Goal: Information Seeking & Learning: Learn about a topic

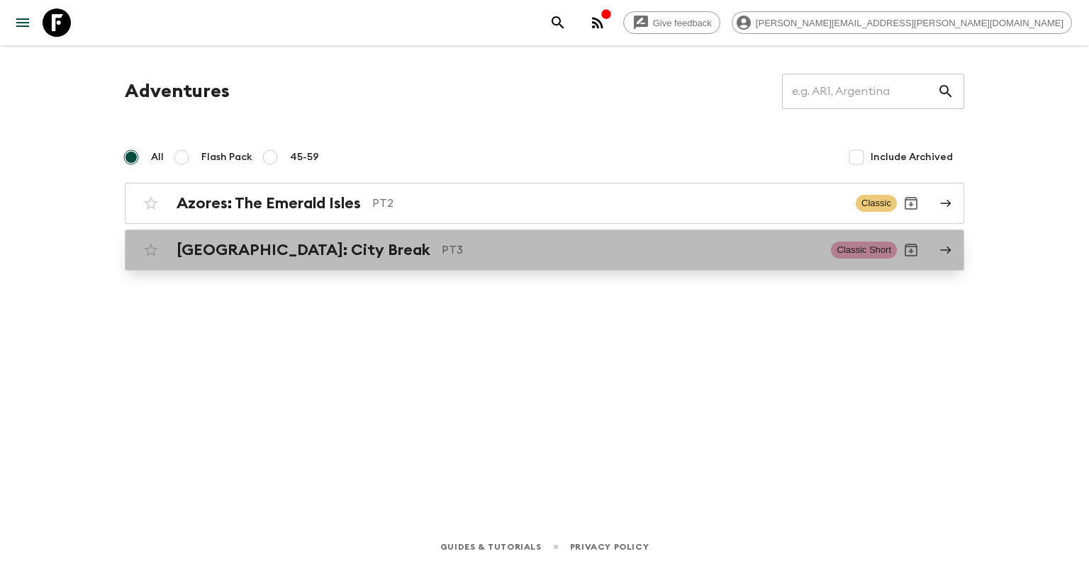
click at [305, 248] on h2 "[GEOGRAPHIC_DATA]: City Break" at bounding box center [304, 250] width 254 height 18
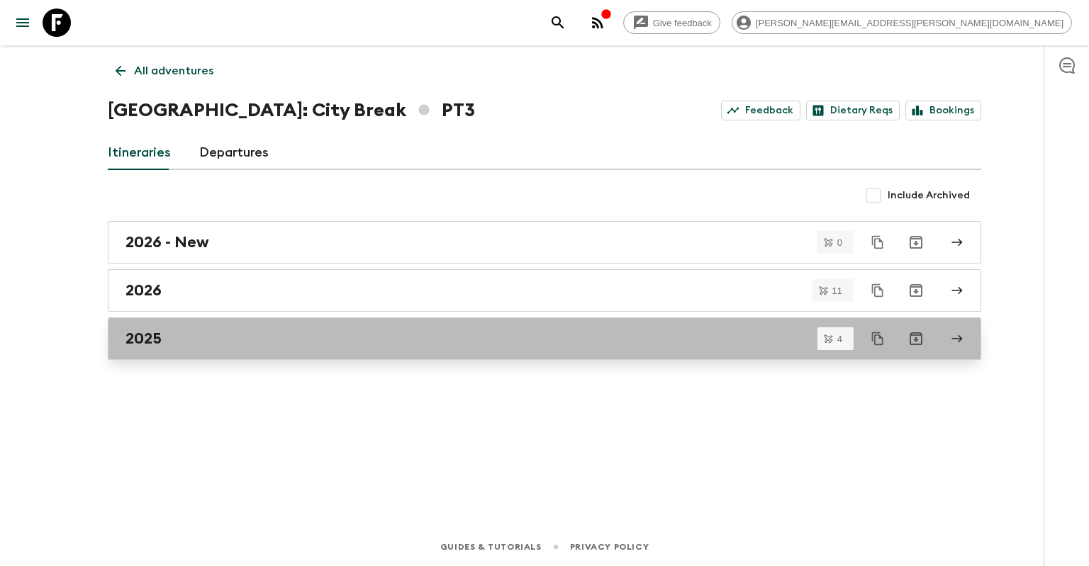
click at [224, 342] on div "2025" at bounding box center [530, 339] width 811 height 18
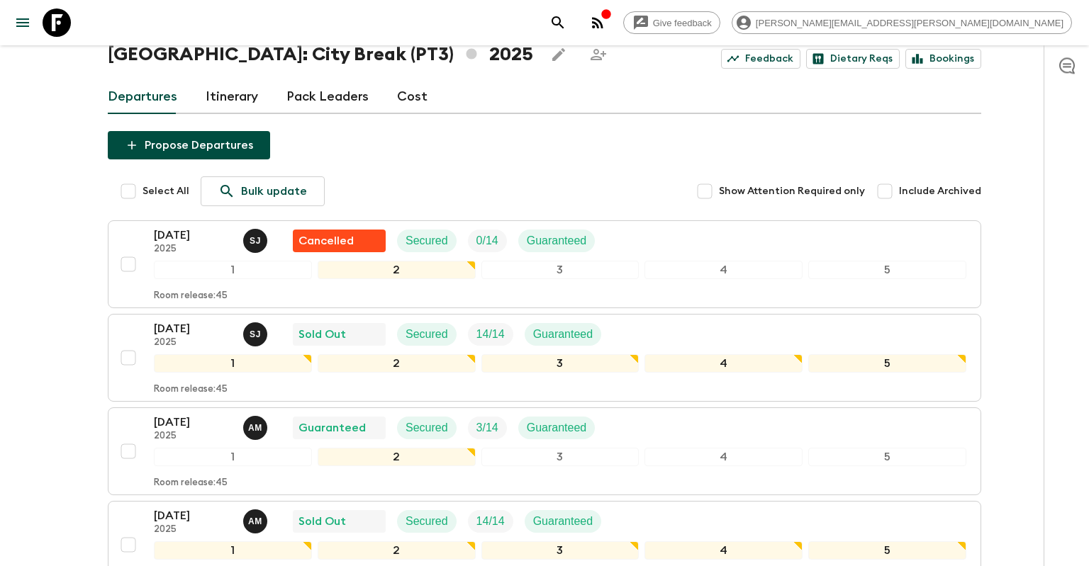
scroll to position [55, 0]
click at [965, 192] on span "Include Archived" at bounding box center [940, 192] width 82 height 14
click at [899, 192] on input "Include Archived" at bounding box center [884, 192] width 28 height 28
checkbox input "true"
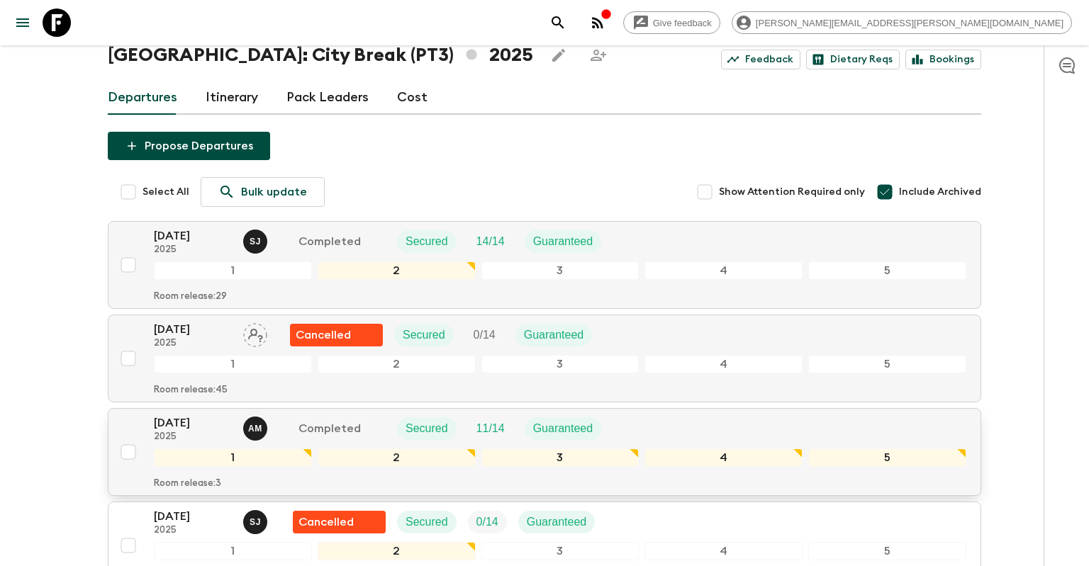
click at [203, 420] on p "[DATE]" at bounding box center [193, 423] width 78 height 17
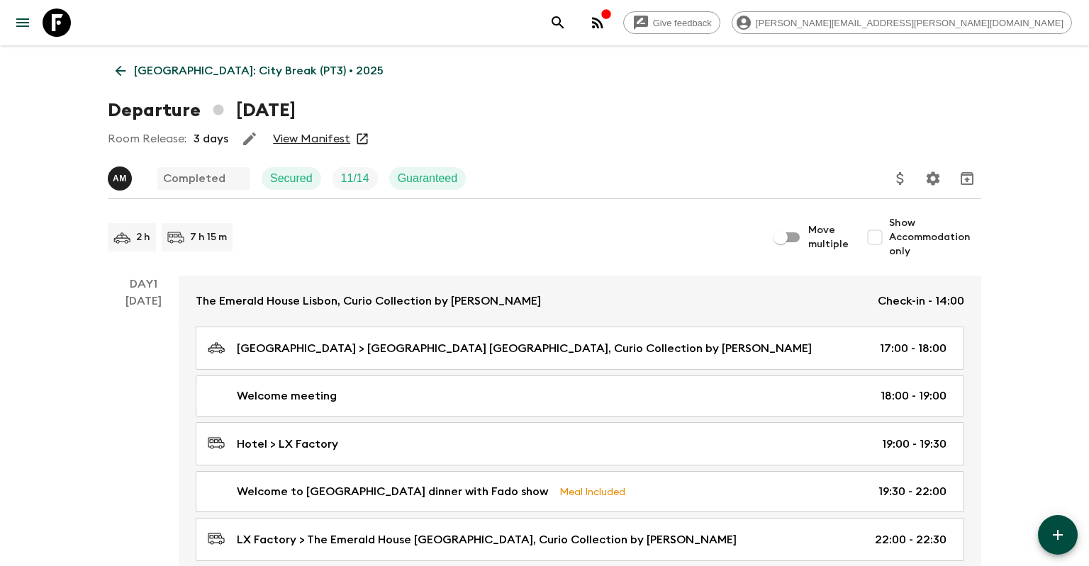
click at [327, 135] on link "View Manifest" at bounding box center [311, 139] width 77 height 14
click at [112, 65] on link "[GEOGRAPHIC_DATA]: City Break (PT3) • 2025" at bounding box center [250, 71] width 284 height 28
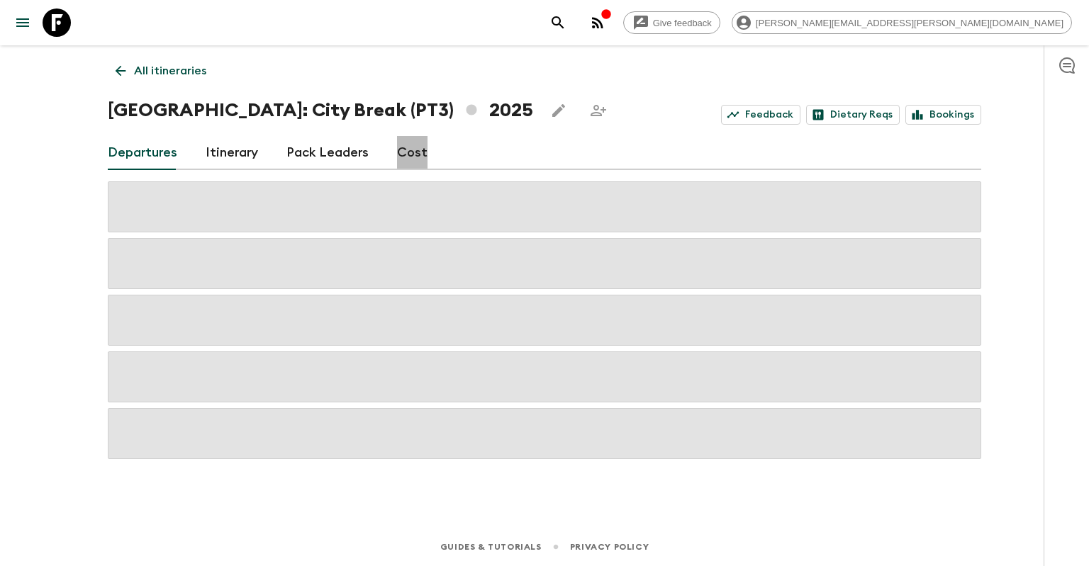
click at [407, 160] on link "Cost" at bounding box center [412, 153] width 30 height 34
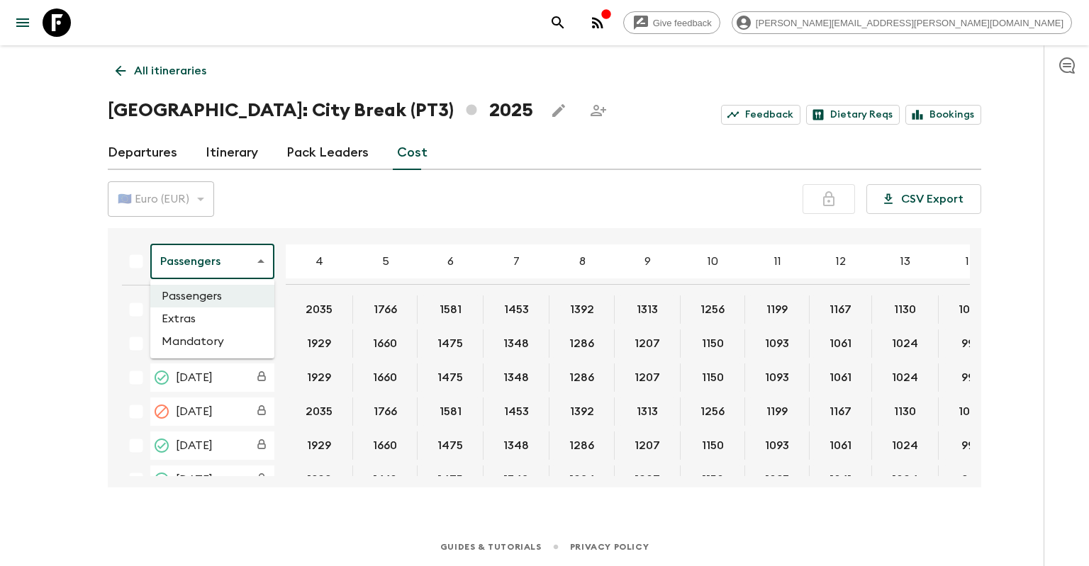
click at [217, 265] on body "Give feedback [PERSON_NAME][EMAIL_ADDRESS][PERSON_NAME][DOMAIN_NAME] All itiner…" at bounding box center [544, 283] width 1089 height 566
click at [215, 318] on li "Extras" at bounding box center [212, 319] width 124 height 23
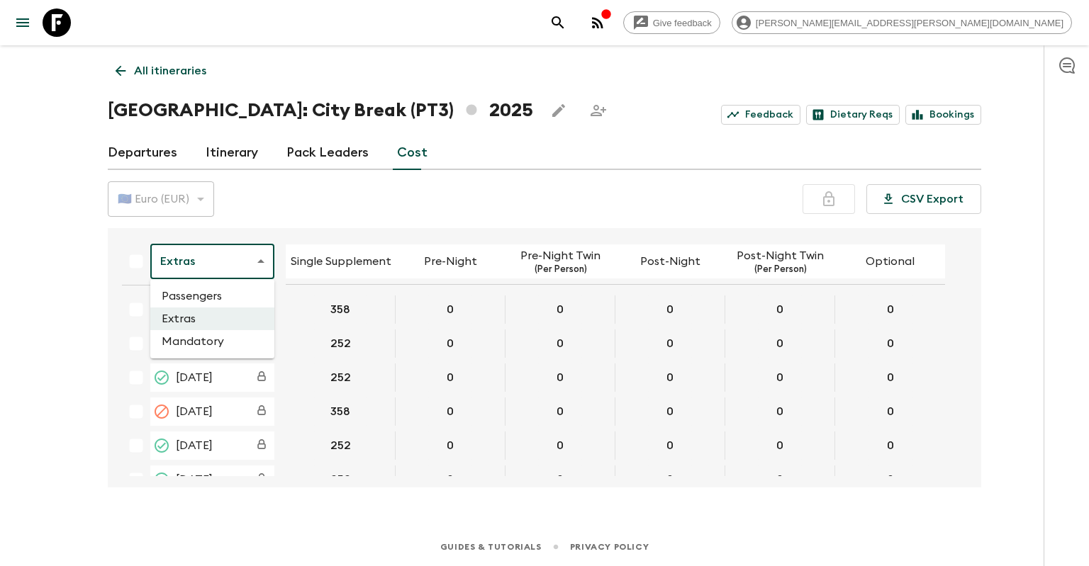
click at [214, 257] on body "Give feedback [PERSON_NAME][EMAIL_ADDRESS][PERSON_NAME][DOMAIN_NAME] All itiner…" at bounding box center [544, 283] width 1089 height 566
click at [225, 345] on li "Mandatory" at bounding box center [212, 341] width 124 height 23
